Goal: Transaction & Acquisition: Book appointment/travel/reservation

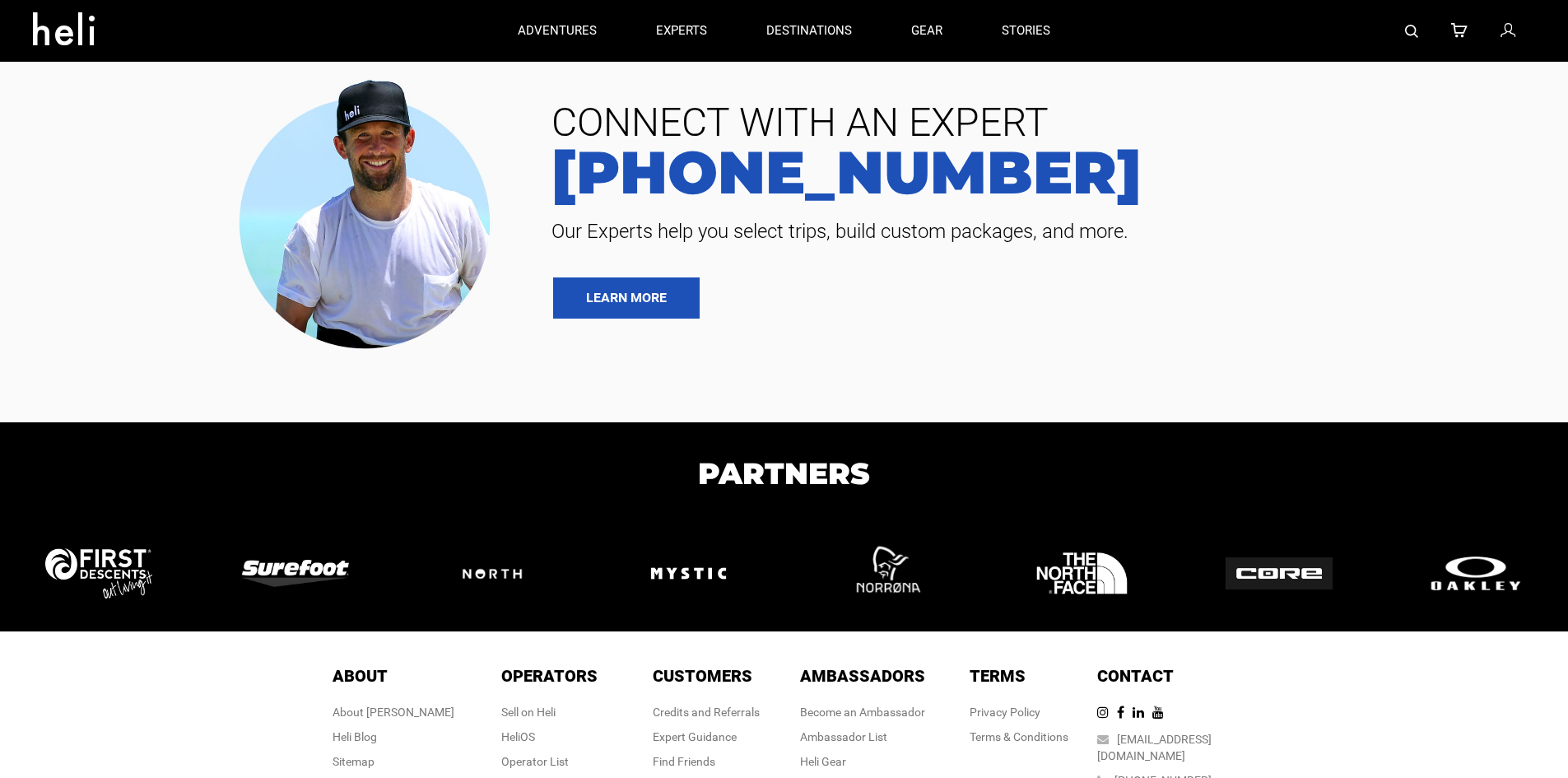
type input "Ski & Ride"
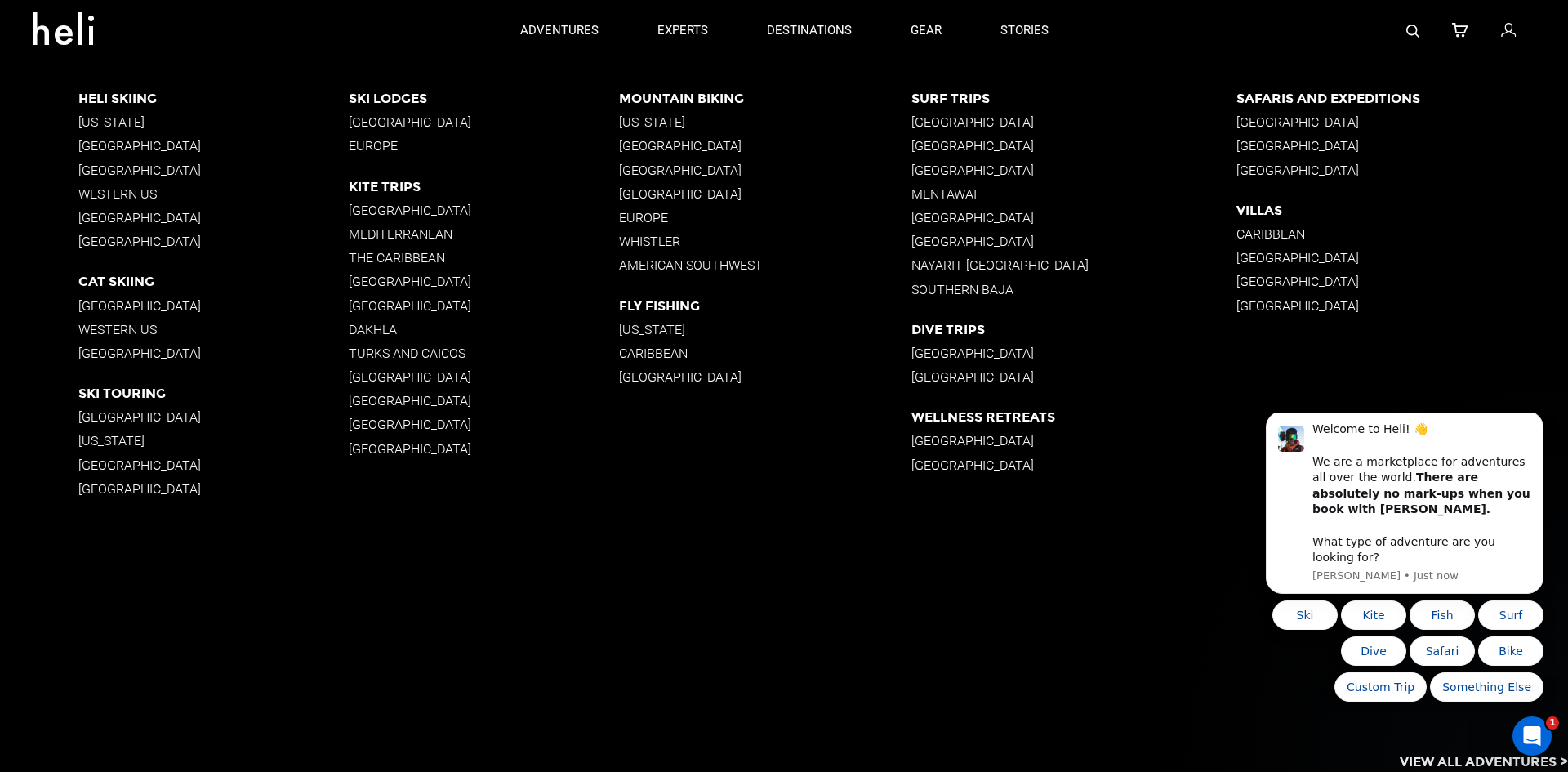
click at [138, 194] on p "Western US" at bounding box center [214, 193] width 270 height 16
click at [134, 328] on p "Western US" at bounding box center [214, 329] width 270 height 16
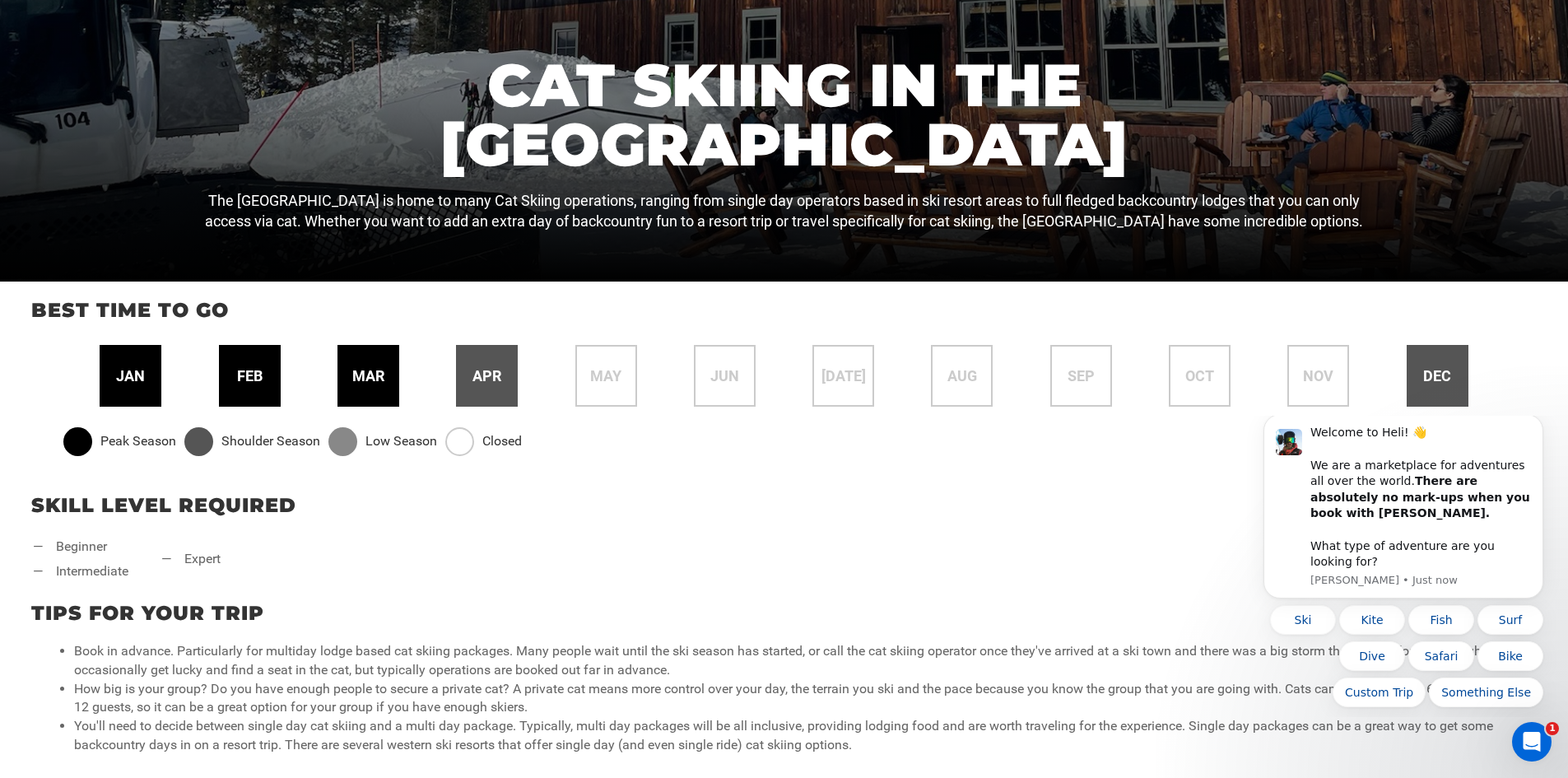
scroll to position [403, 0]
click at [248, 380] on span "feb" at bounding box center [249, 377] width 26 height 21
click at [367, 396] on div "mar" at bounding box center [368, 376] width 62 height 62
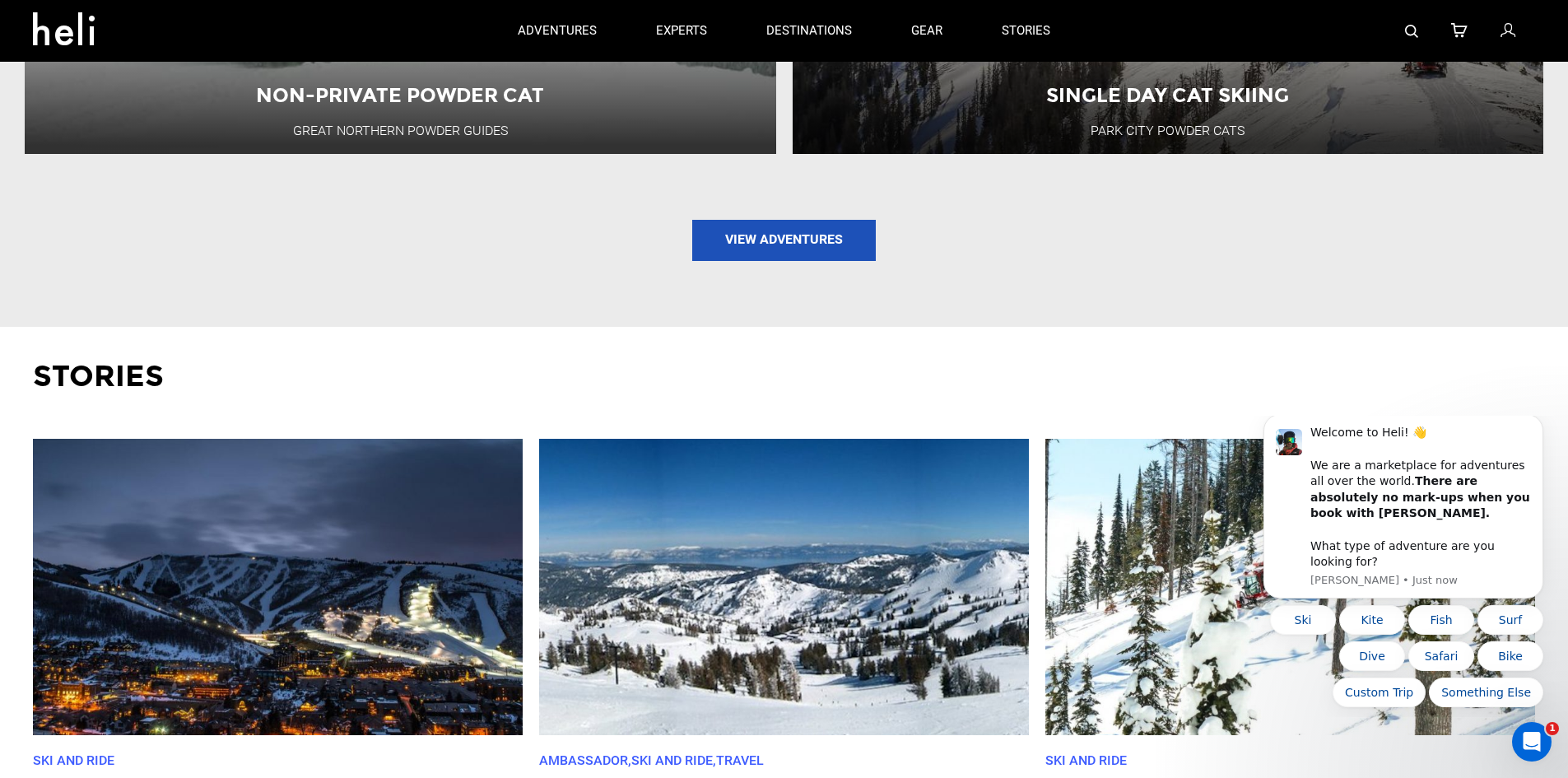
scroll to position [1984, 0]
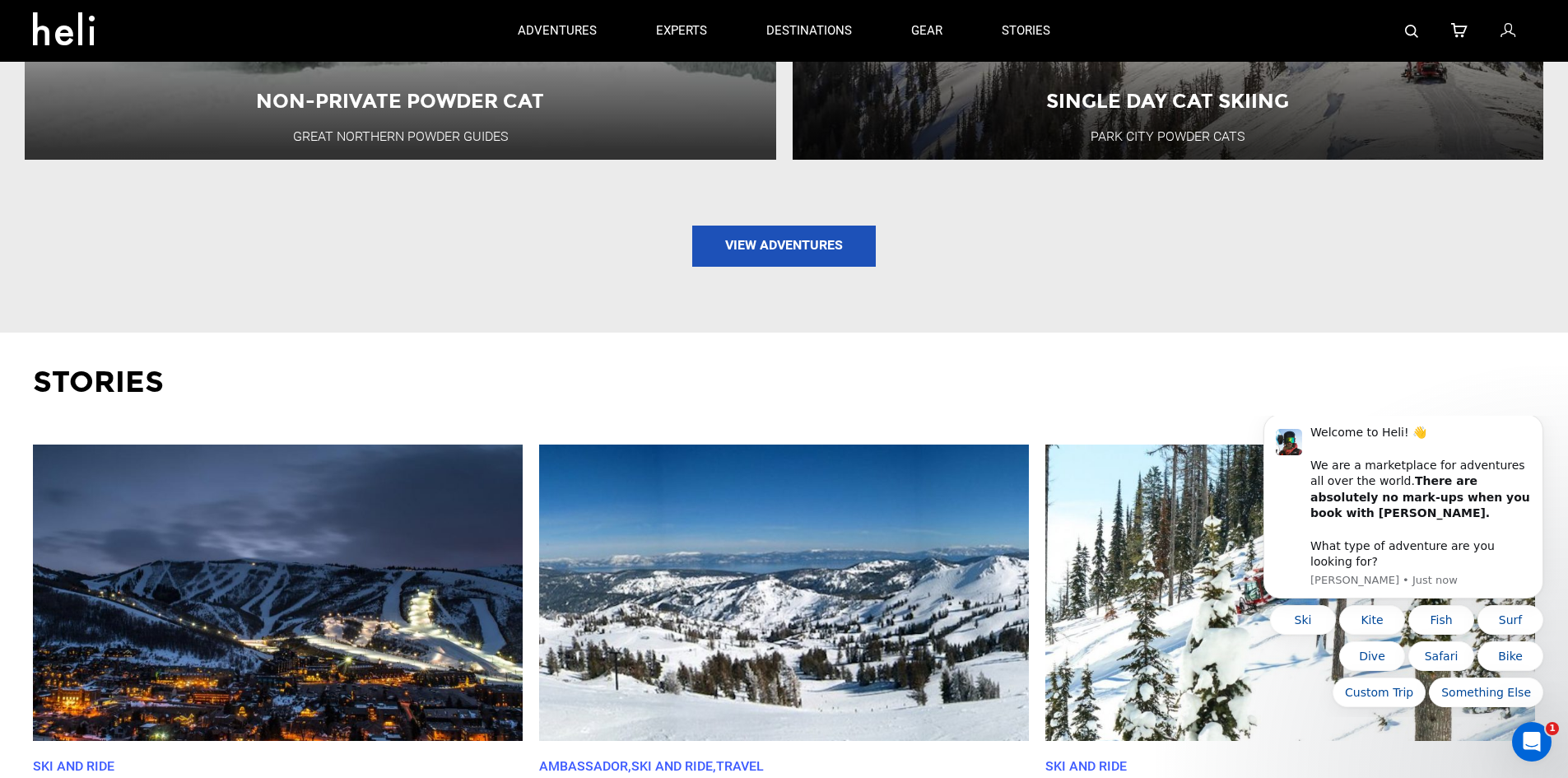
click at [818, 209] on div "Non-Private Powder Cat Great Northern Powder Guides Starting from USD650 Inquir…" at bounding box center [784, 9] width 1536 height 579
click at [815, 225] on link "View Adventures" at bounding box center [784, 246] width 183 height 41
type input "Cat Skiing"
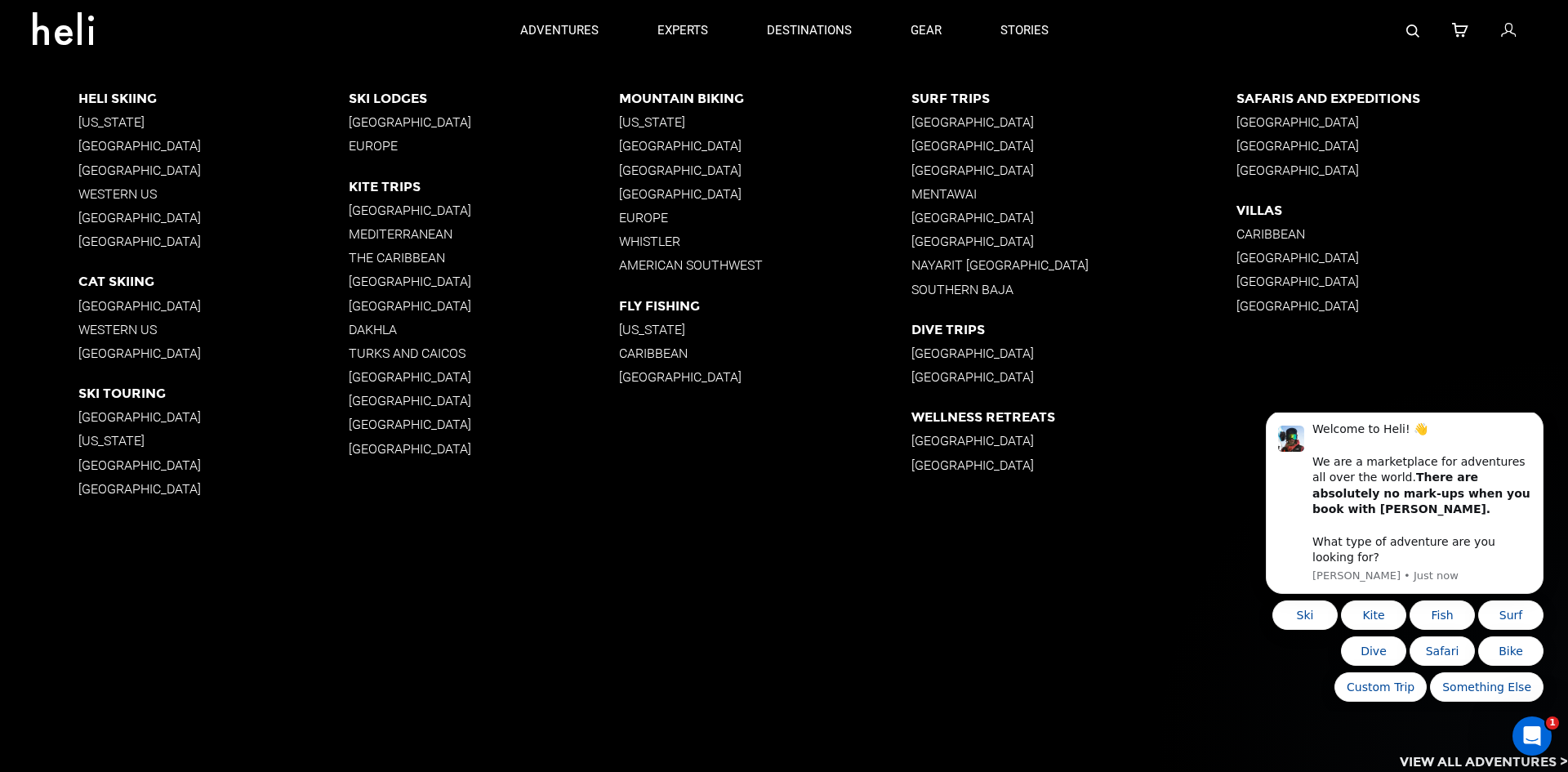
click at [133, 191] on p "Western US" at bounding box center [214, 193] width 270 height 16
